Goal: Information Seeking & Learning: Learn about a topic

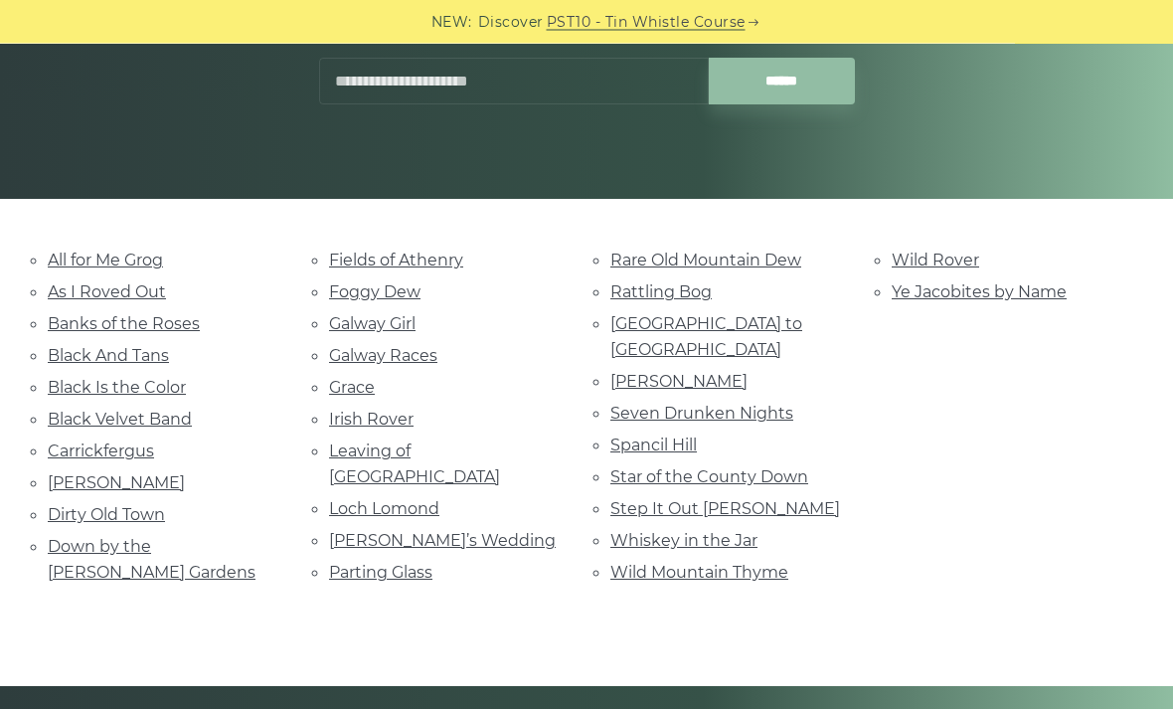
scroll to position [329, 0]
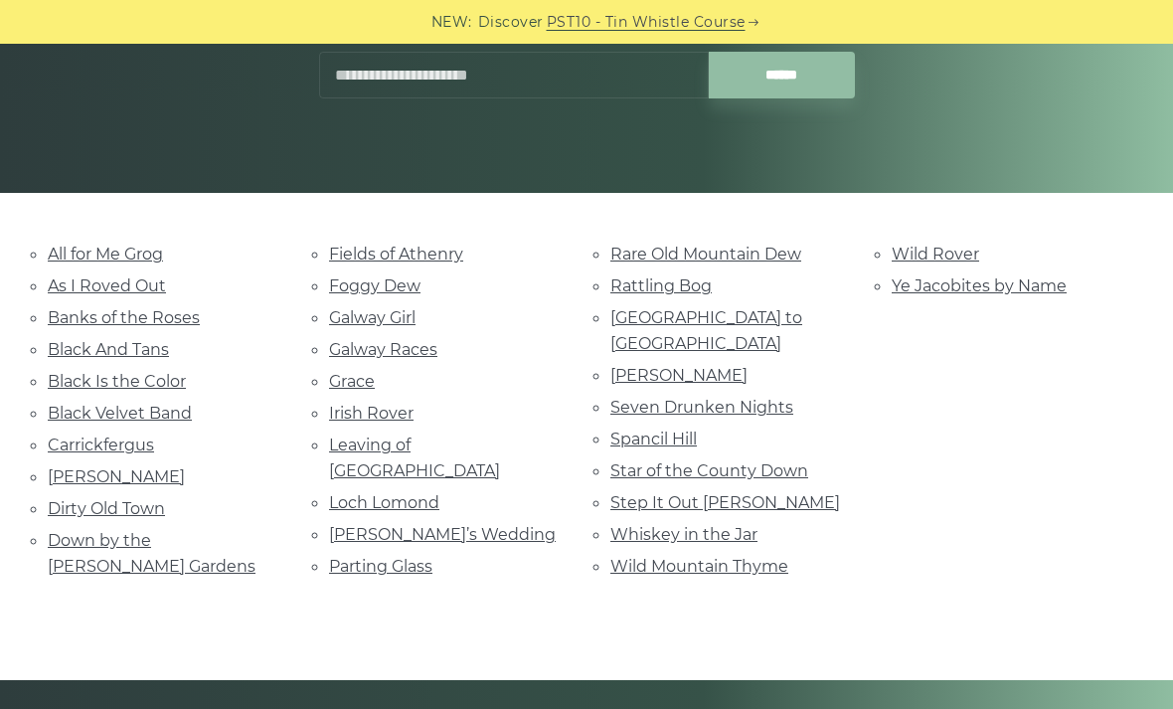
click at [448, 255] on link "Fields of Athenry" at bounding box center [396, 254] width 134 height 19
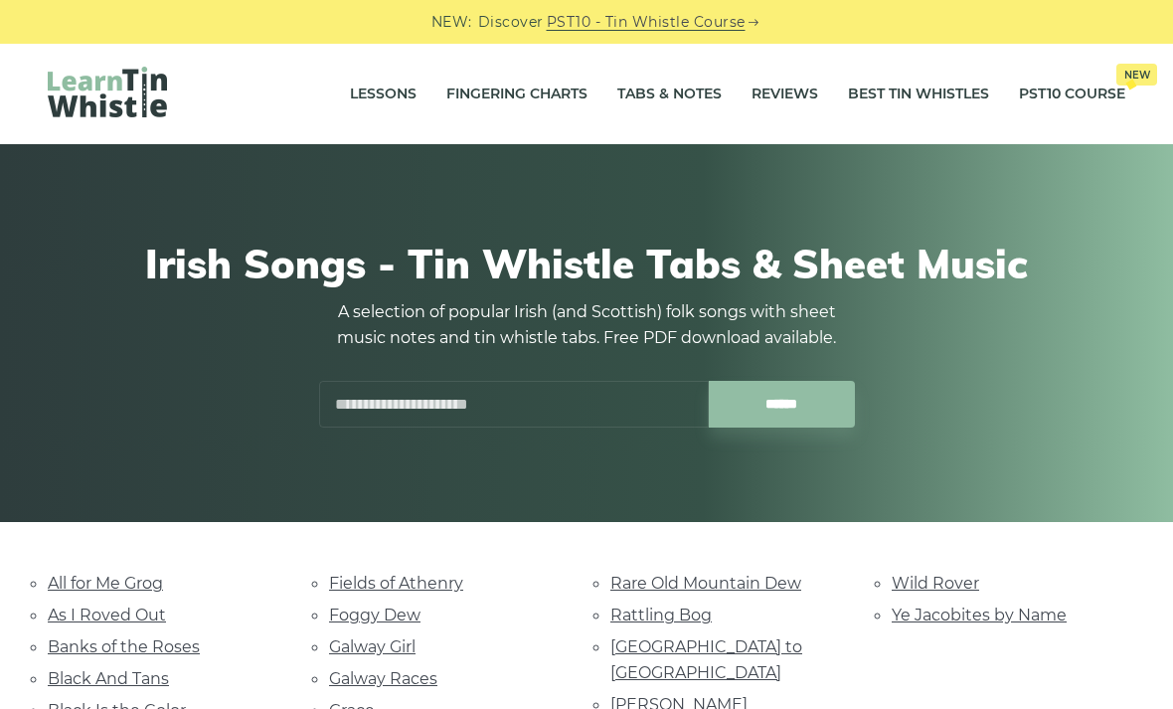
scroll to position [394, 0]
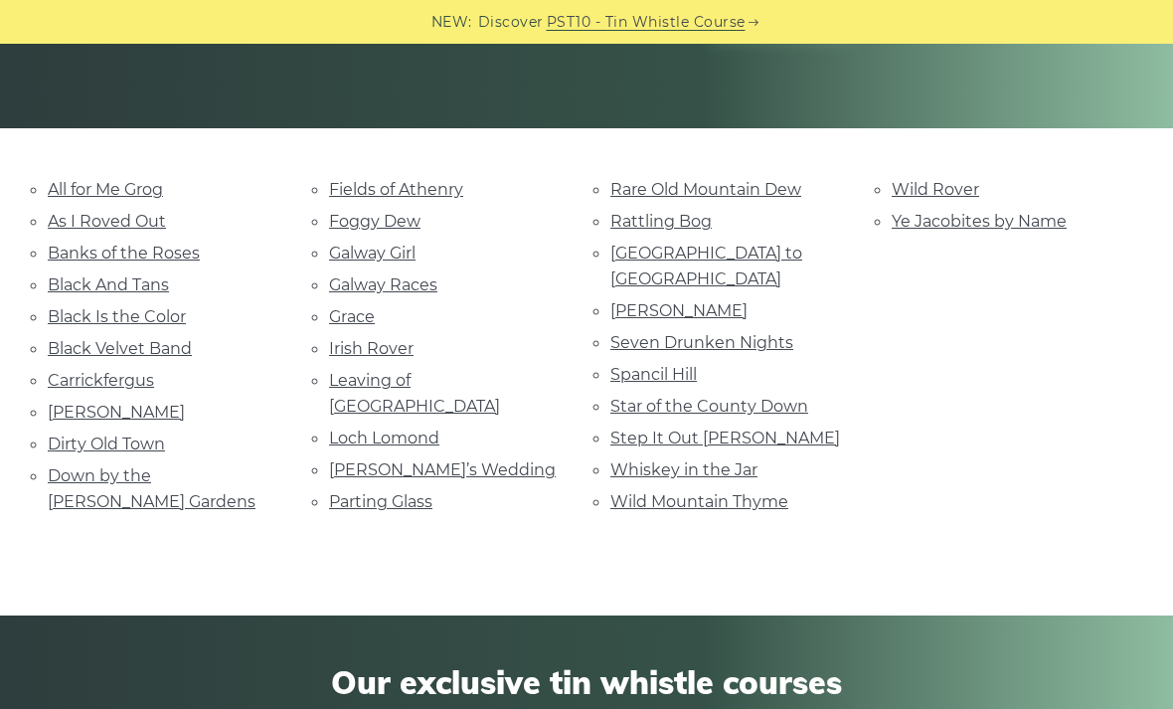
click at [77, 279] on link "Black And Tans" at bounding box center [108, 284] width 121 height 19
click at [87, 339] on link "Black Velvet Band" at bounding box center [120, 348] width 144 height 19
click at [71, 321] on link "Black Is the Color" at bounding box center [117, 316] width 138 height 19
click at [70, 412] on link "Danny Boy" at bounding box center [116, 412] width 137 height 19
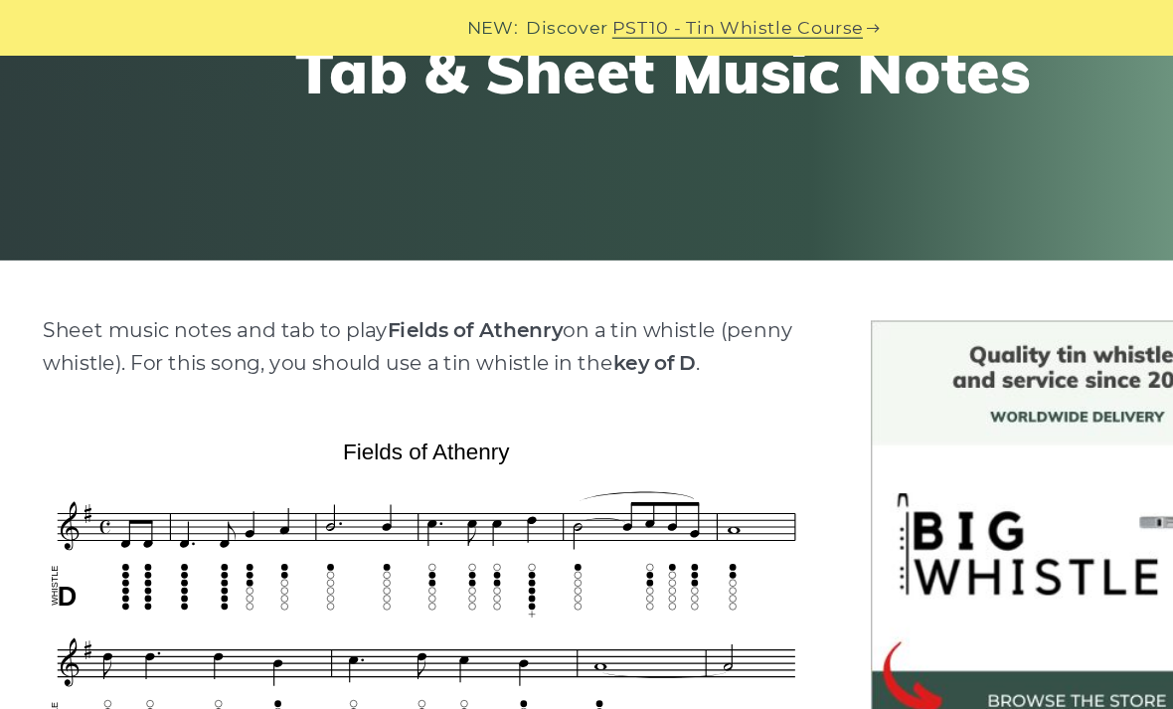
scroll to position [285, 0]
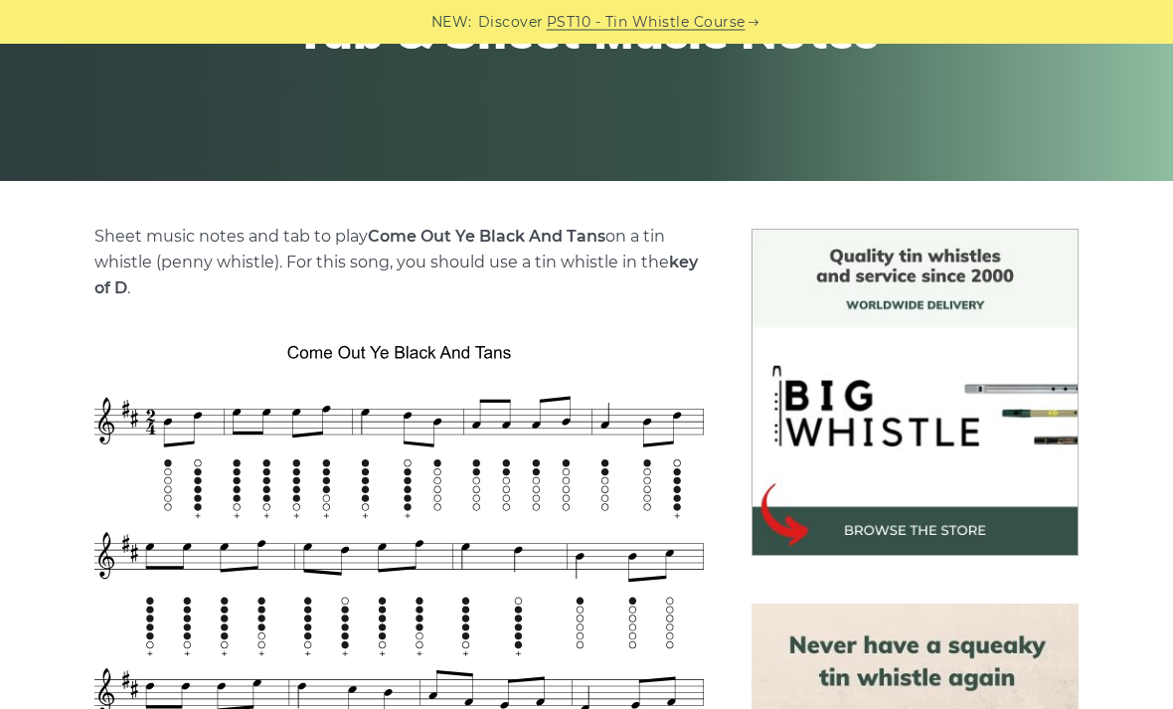
scroll to position [312, 0]
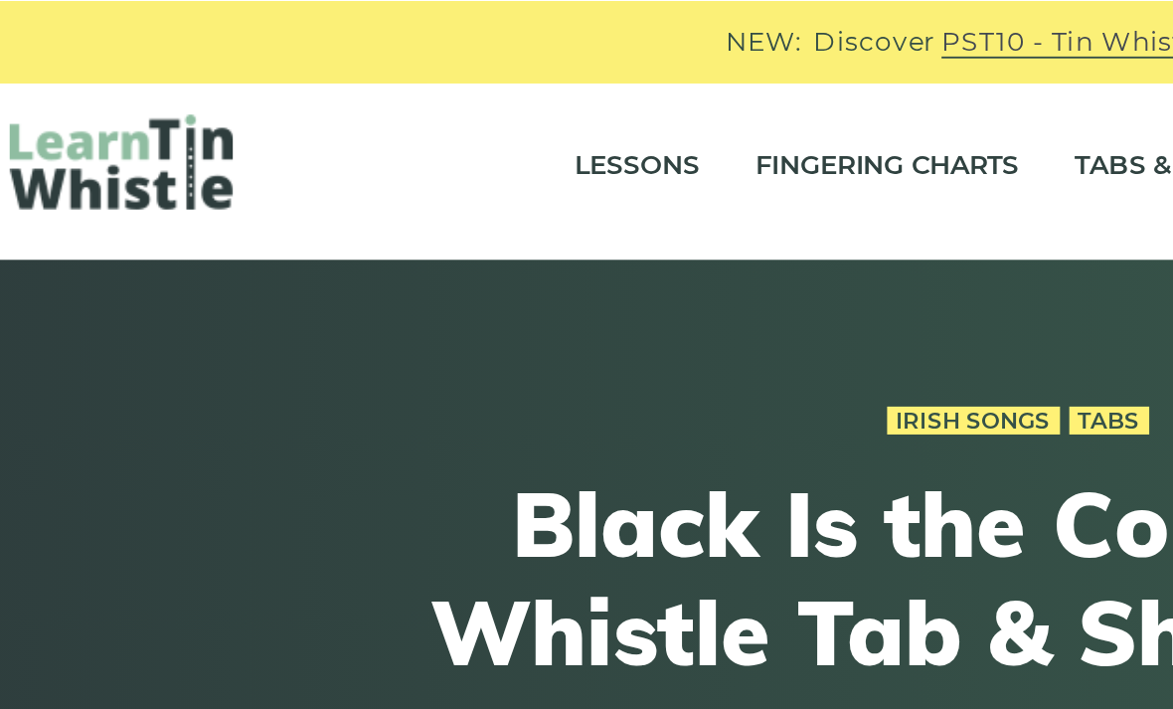
scroll to position [3, 0]
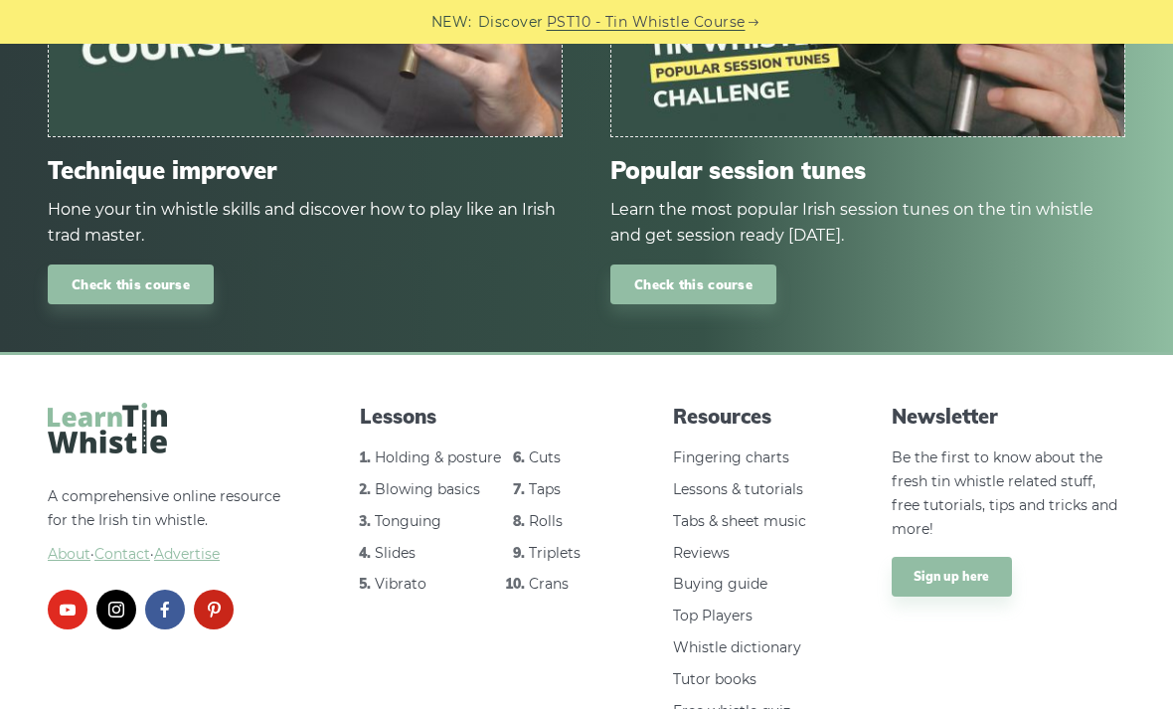
scroll to position [2228, 0]
